Goal: Register for event/course

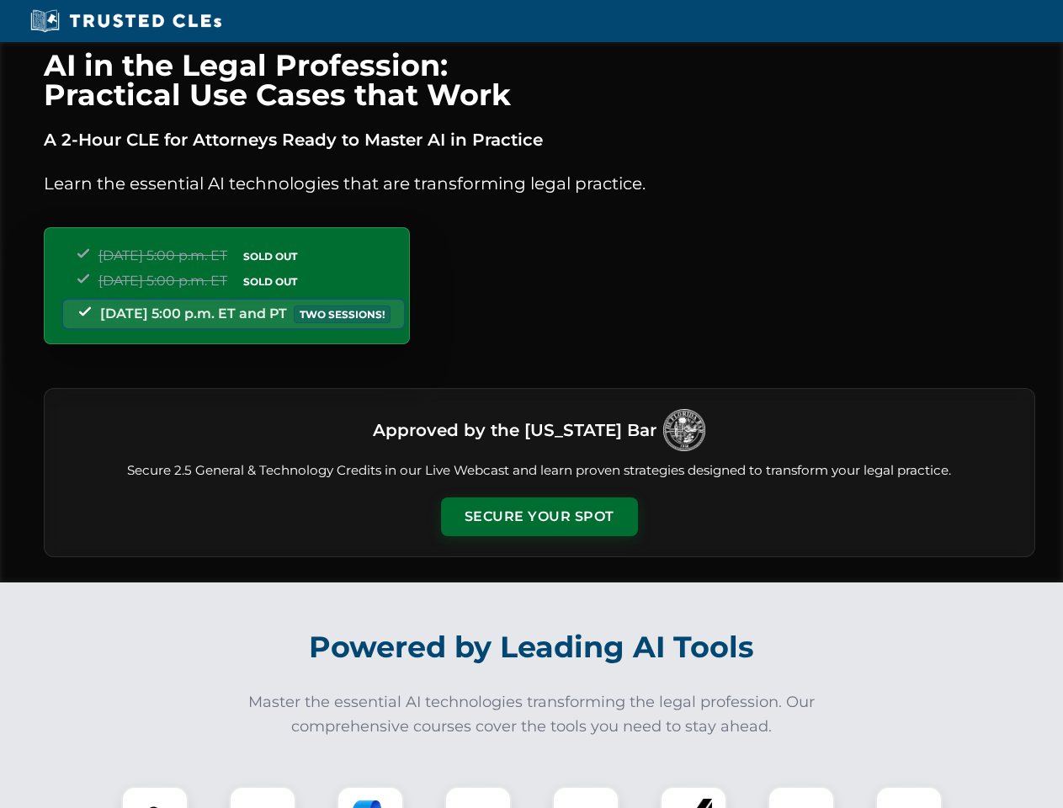
click at [538, 517] on button "Secure Your Spot" at bounding box center [539, 516] width 197 height 39
click at [155, 797] on img at bounding box center [154, 819] width 49 height 49
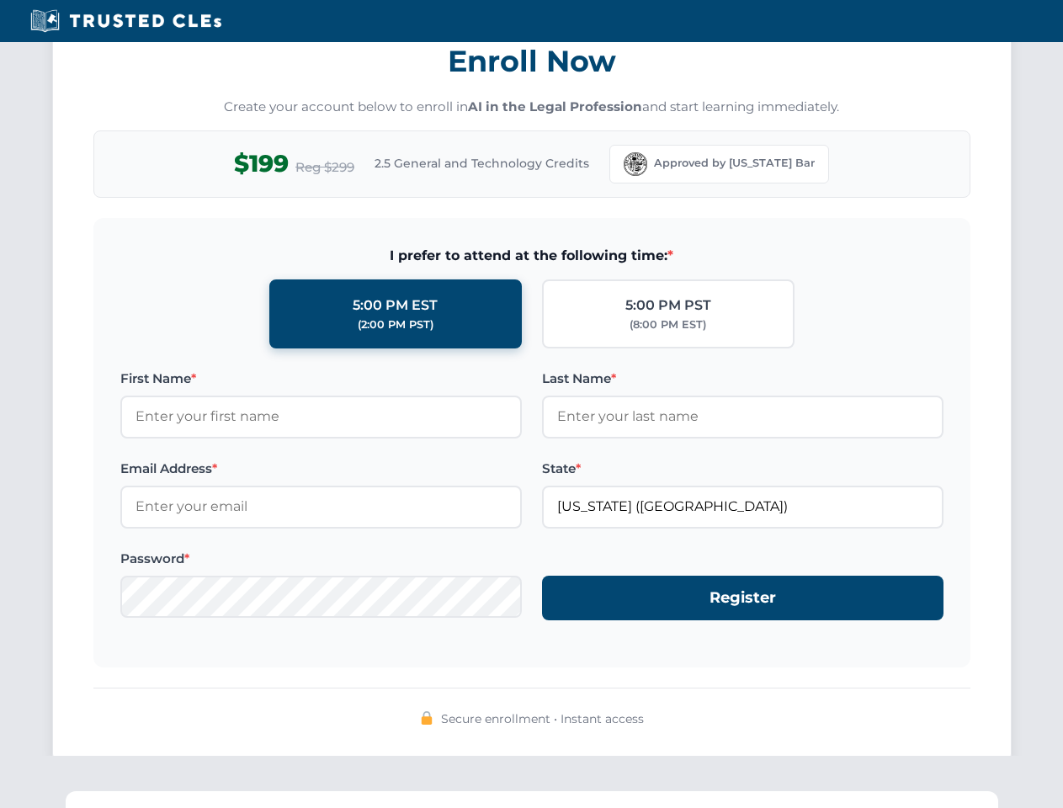
scroll to position [1651, 0]
